Goal: Navigation & Orientation: Find specific page/section

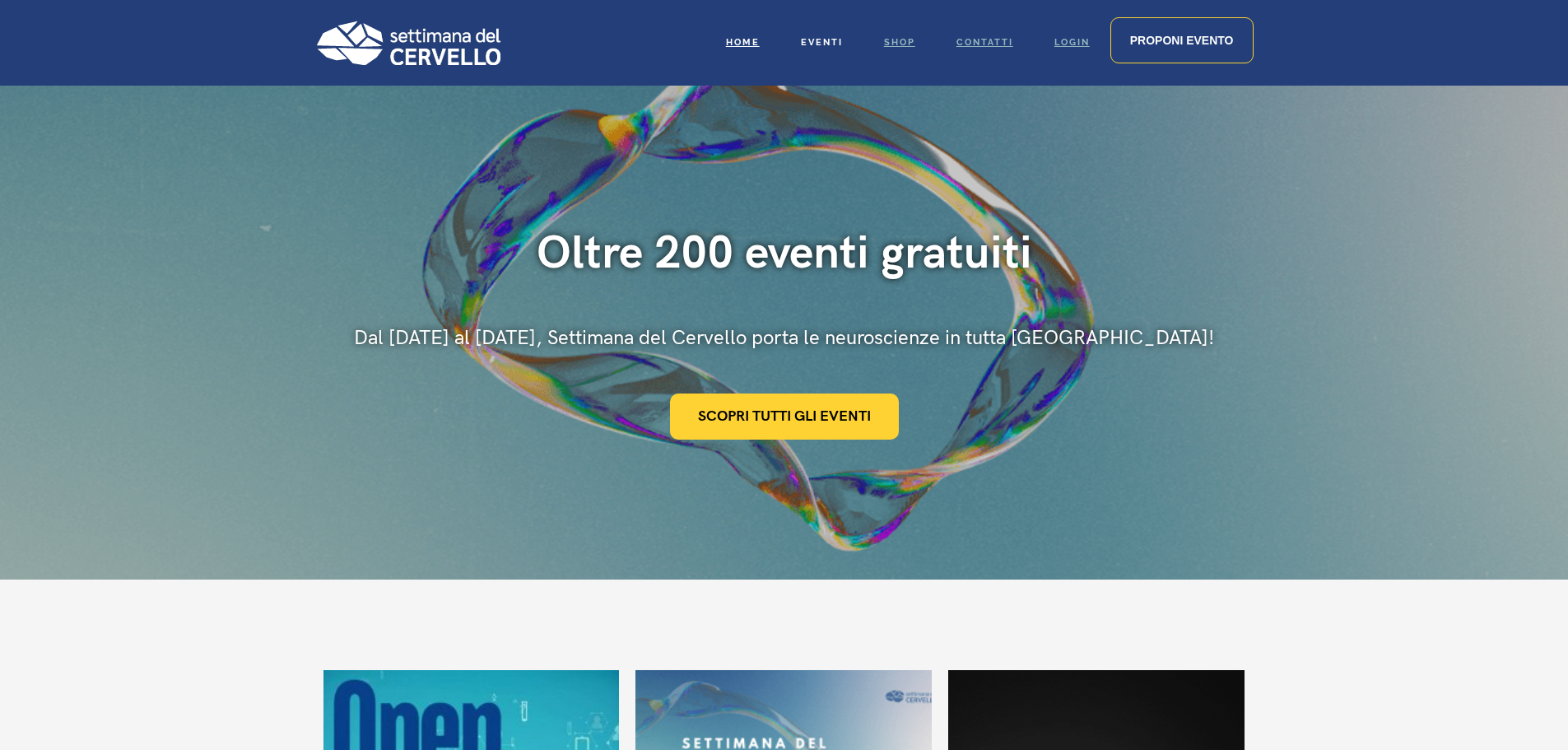
click at [814, 39] on span "Eventi" at bounding box center [821, 42] width 42 height 10
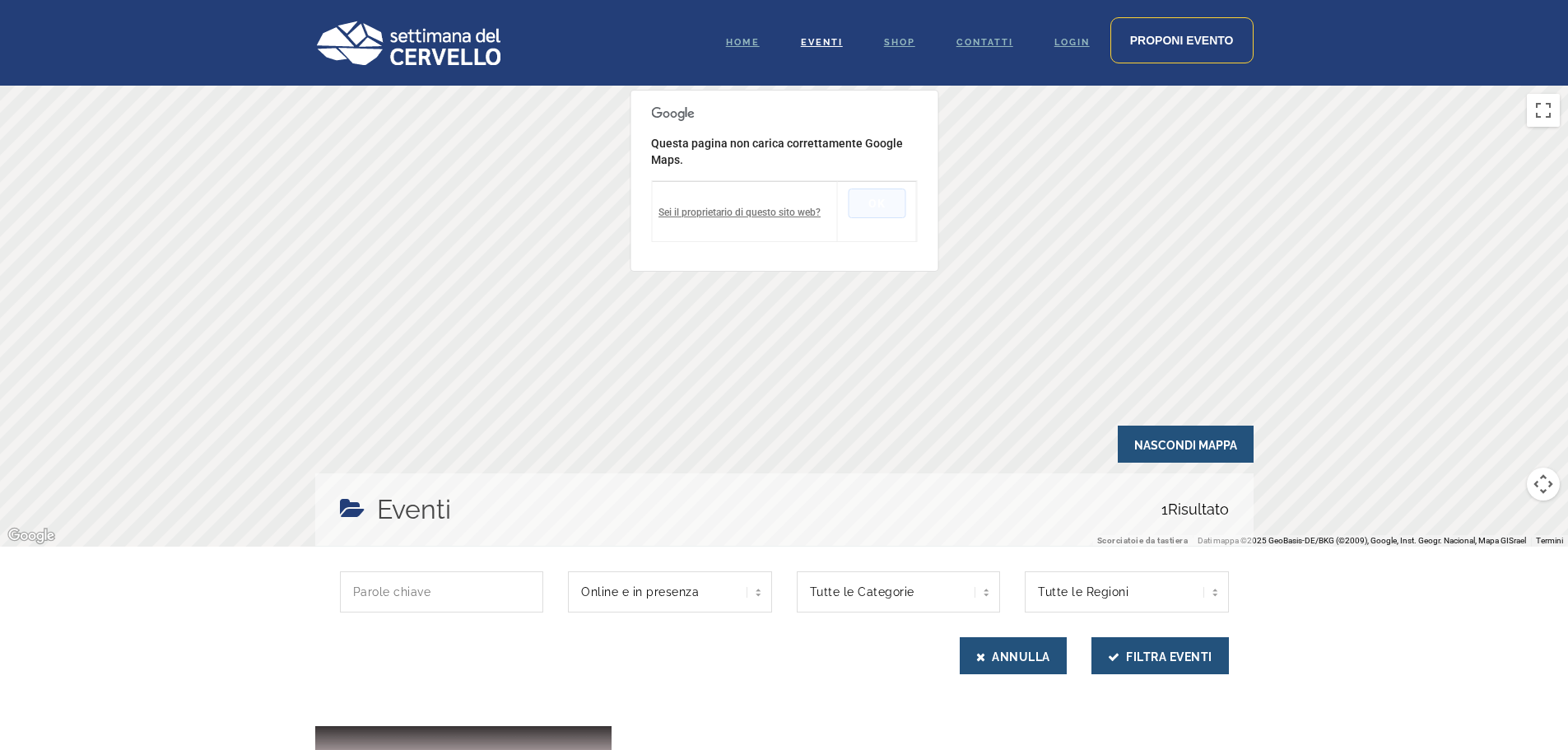
click at [871, 206] on button "OK" at bounding box center [876, 203] width 58 height 30
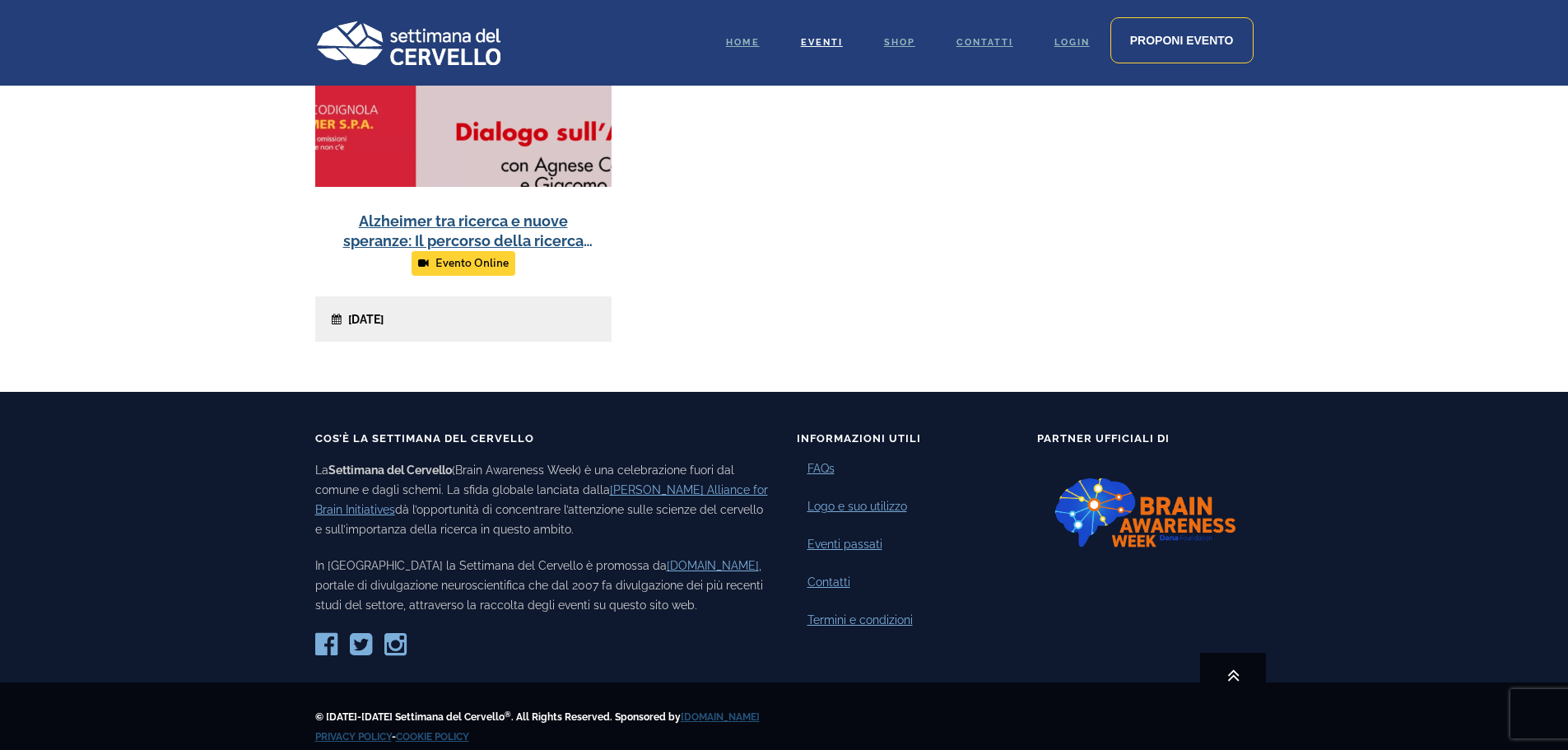
scroll to position [718, 0]
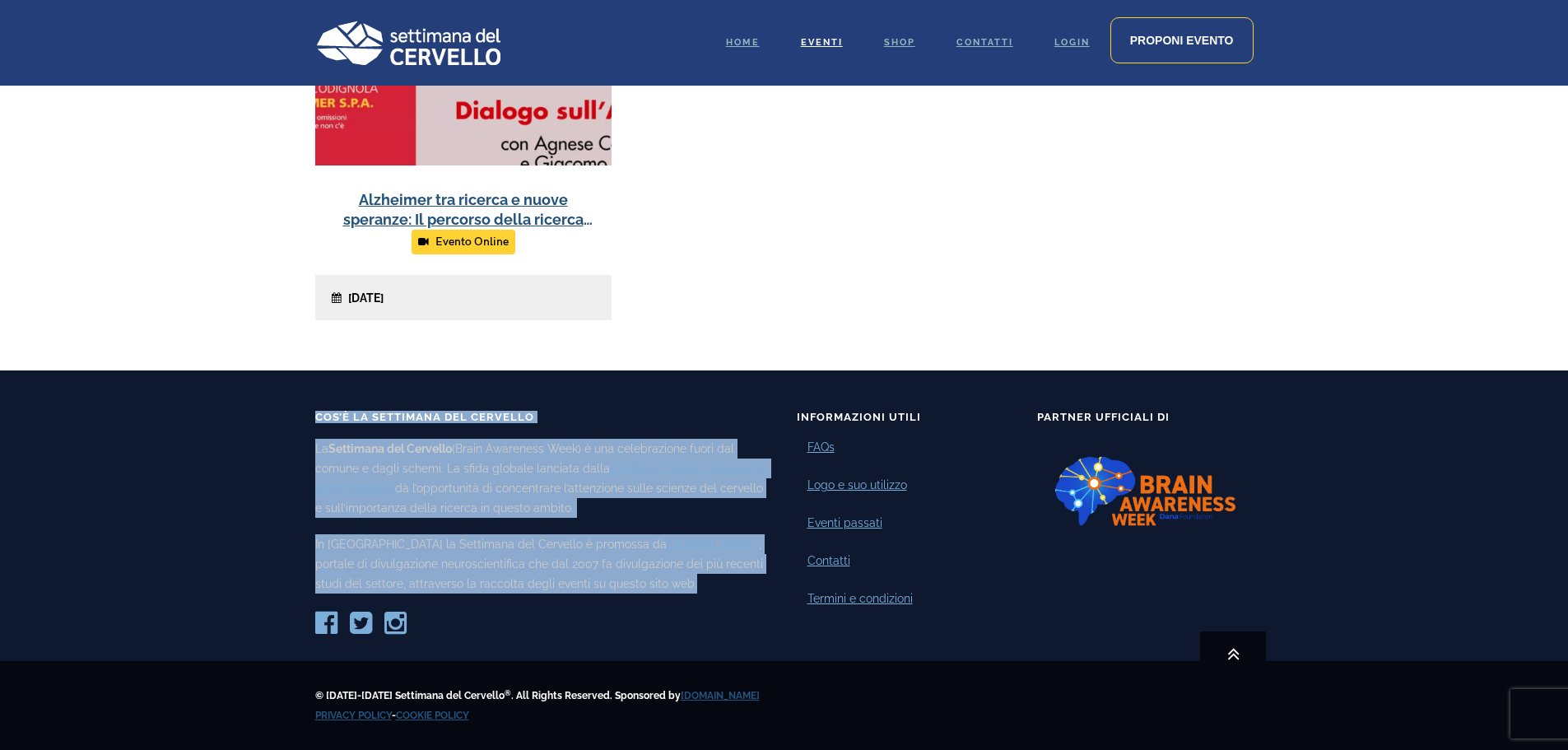
drag, startPoint x: 315, startPoint y: 414, endPoint x: 613, endPoint y: 584, distance: 343.1
click at [613, 584] on div "Cos’è la Settimana del Cervello La Settimana del Cervello (Brain Awareness Week…" at bounding box center [543, 524] width 457 height 225
copy div "Cos’è la Settimana del Cervello La Settimana del Cervello (Brain Awareness Week…"
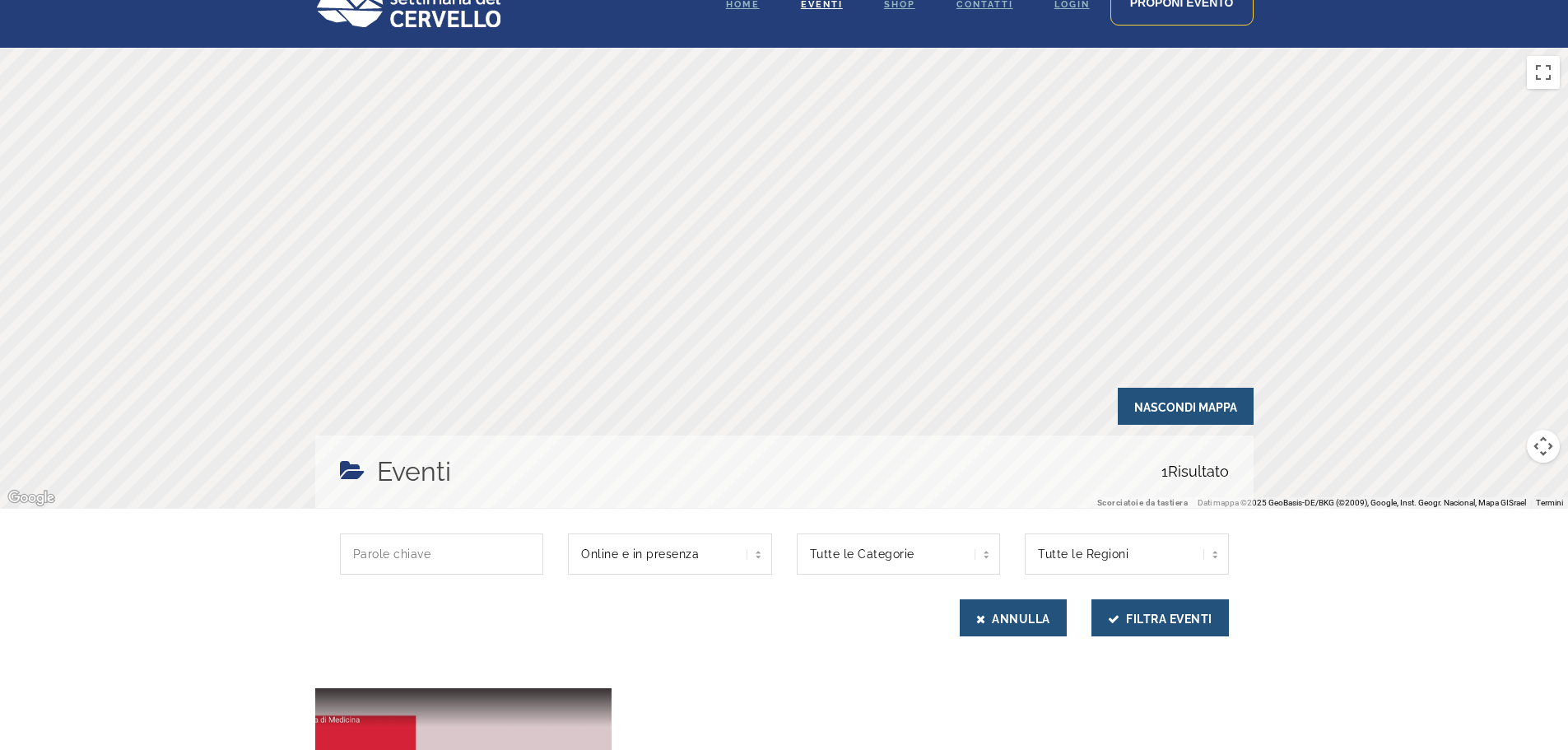
scroll to position [0, 0]
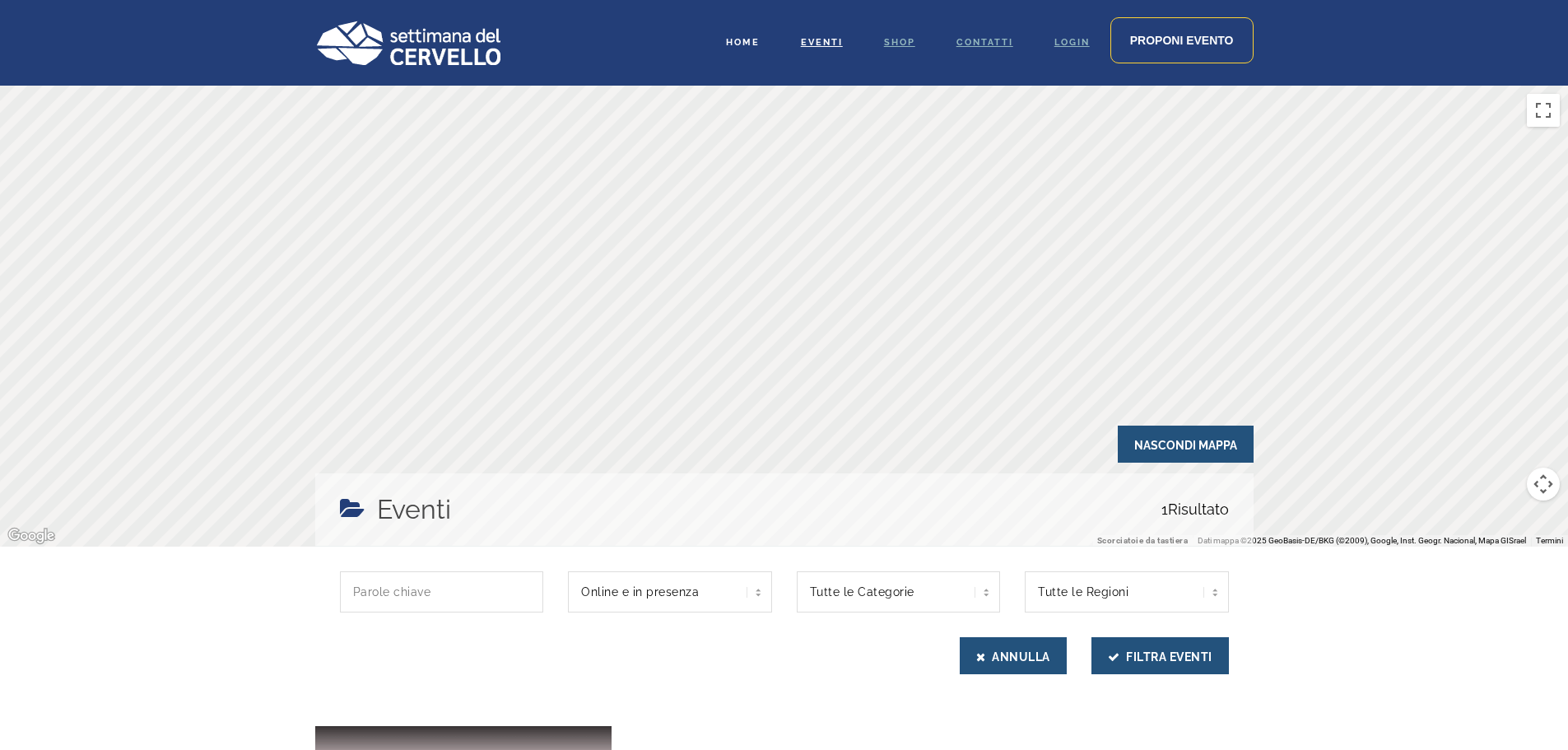
click at [743, 37] on span "Home" at bounding box center [742, 42] width 33 height 10
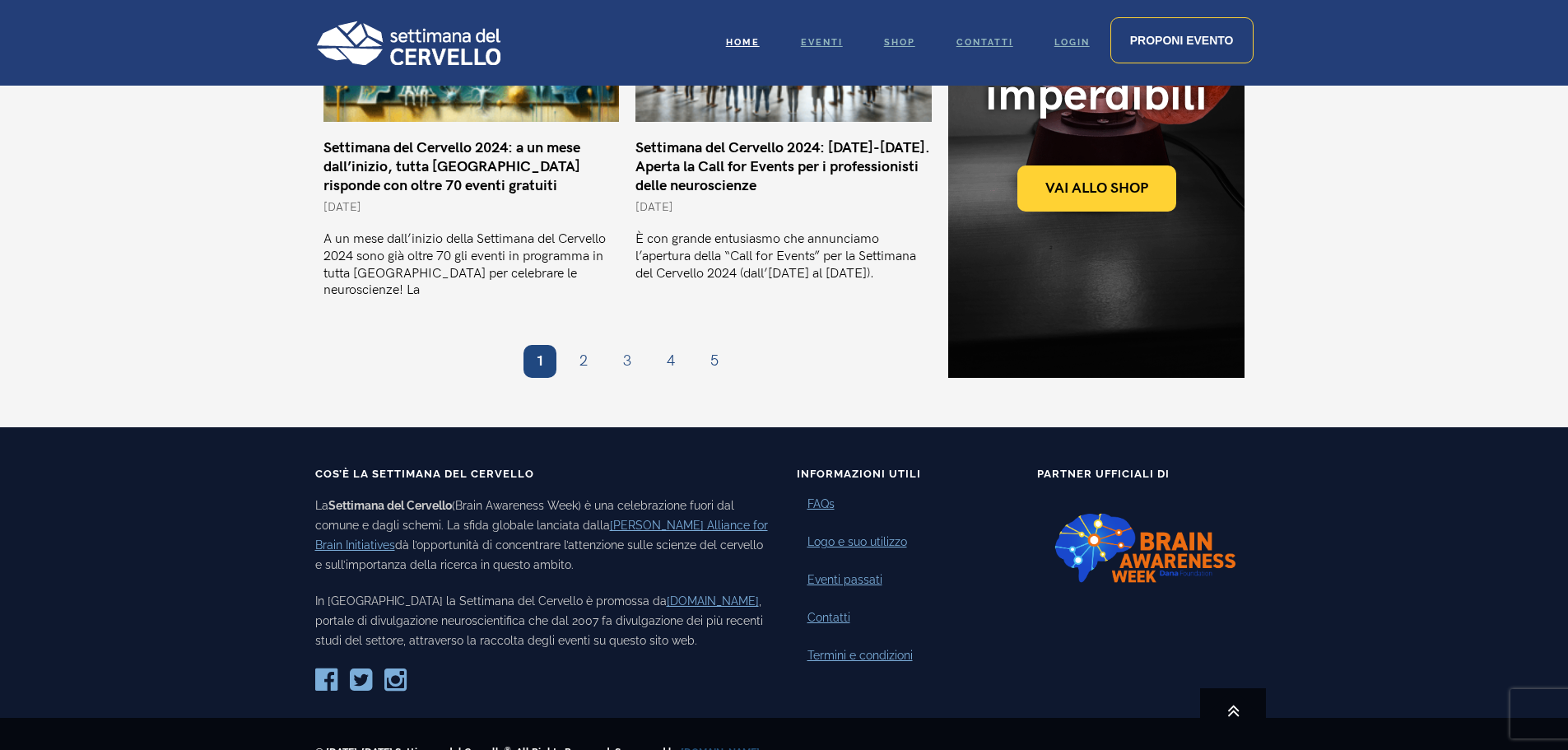
scroll to position [1564, 0]
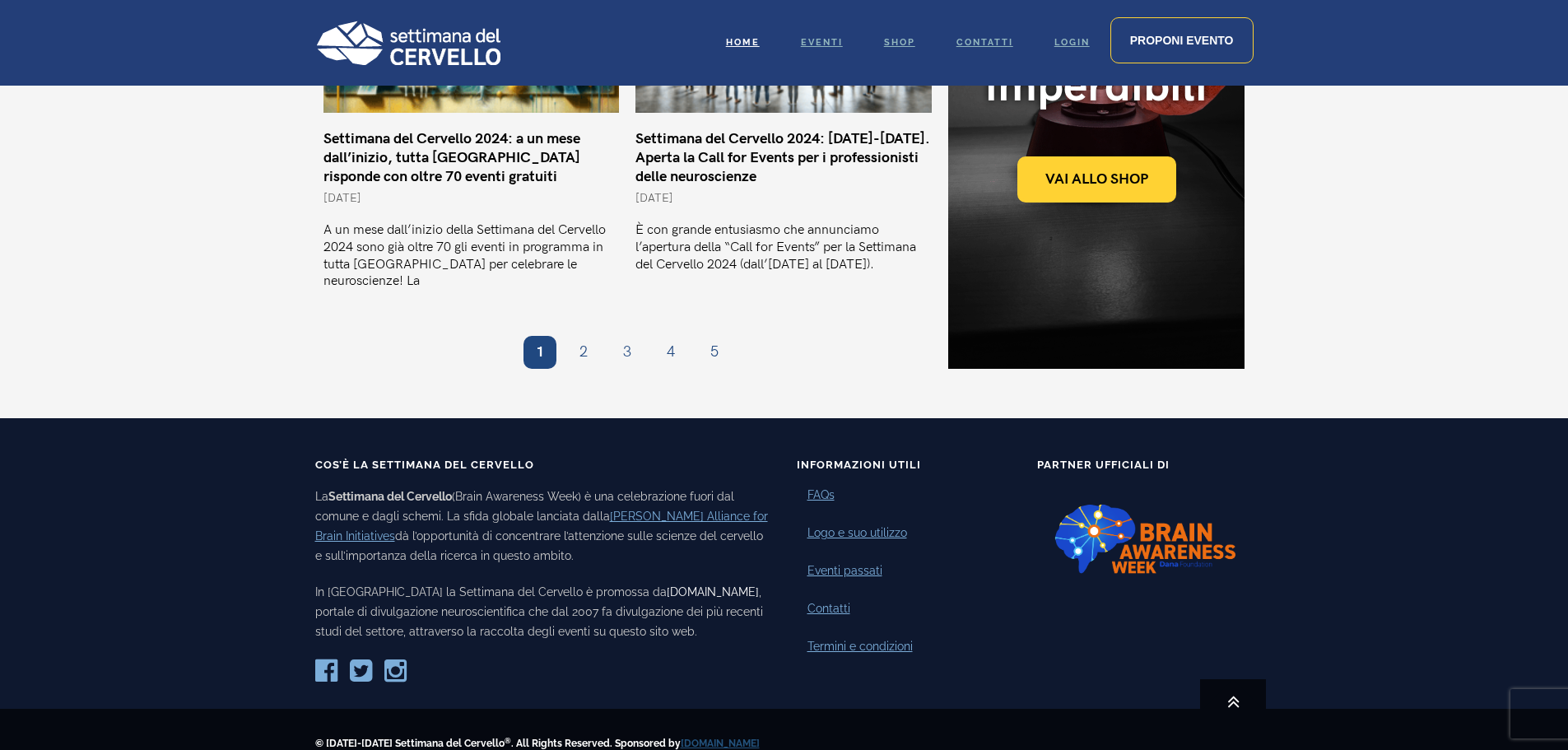
click at [667, 585] on link "[DOMAIN_NAME]" at bounding box center [712, 591] width 92 height 13
